Goal: Information Seeking & Learning: Learn about a topic

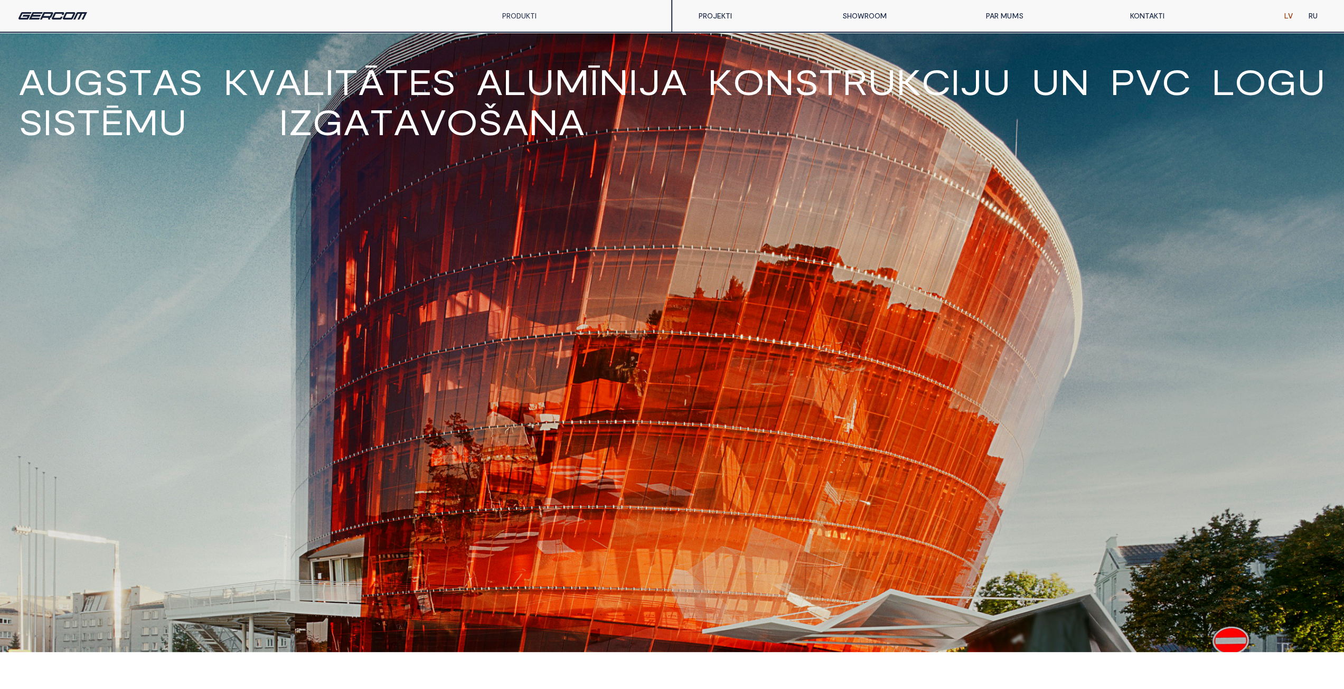
click at [1010, 12] on link "PAR MUMS" at bounding box center [1050, 15] width 144 height 21
